Goal: Task Accomplishment & Management: Use online tool/utility

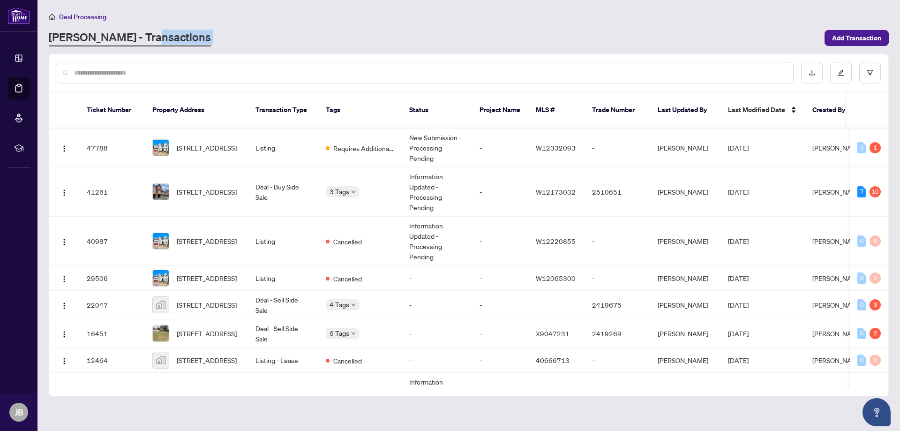
click at [274, 31] on div "RAHR - Transactions" at bounding box center [434, 38] width 771 height 17
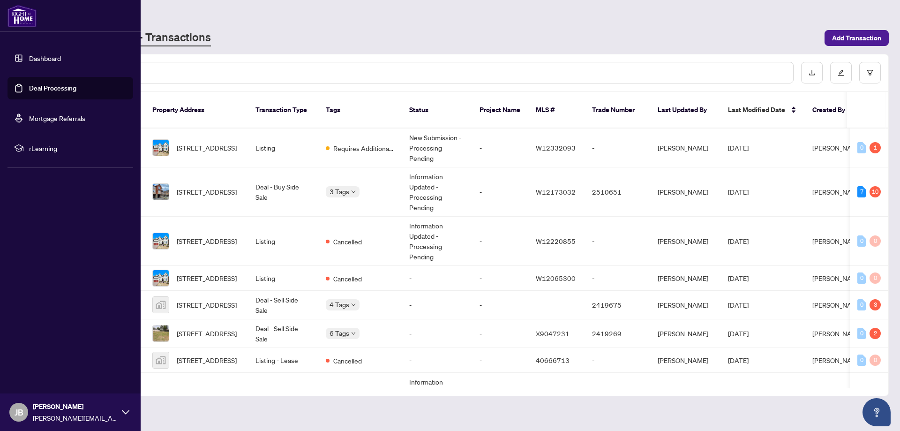
click at [29, 86] on link "Deal Processing" at bounding box center [52, 88] width 47 height 8
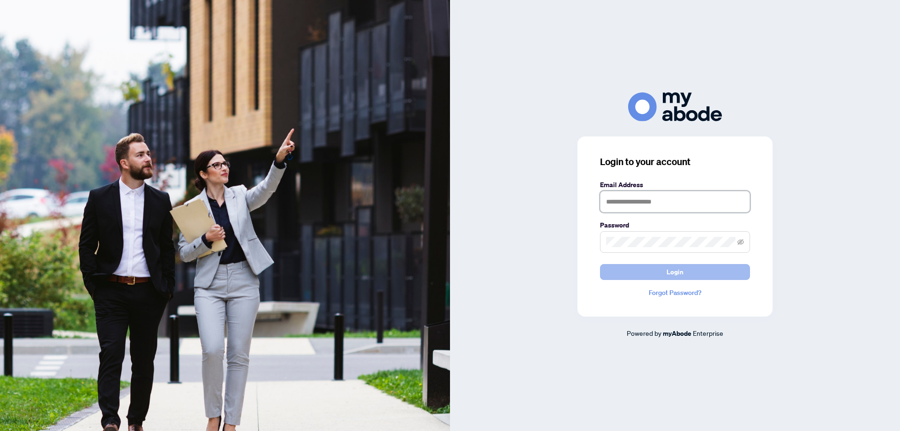
type input "**********"
click at [661, 268] on button "Login" at bounding box center [675, 272] width 150 height 16
